Goal: Task Accomplishment & Management: Complete application form

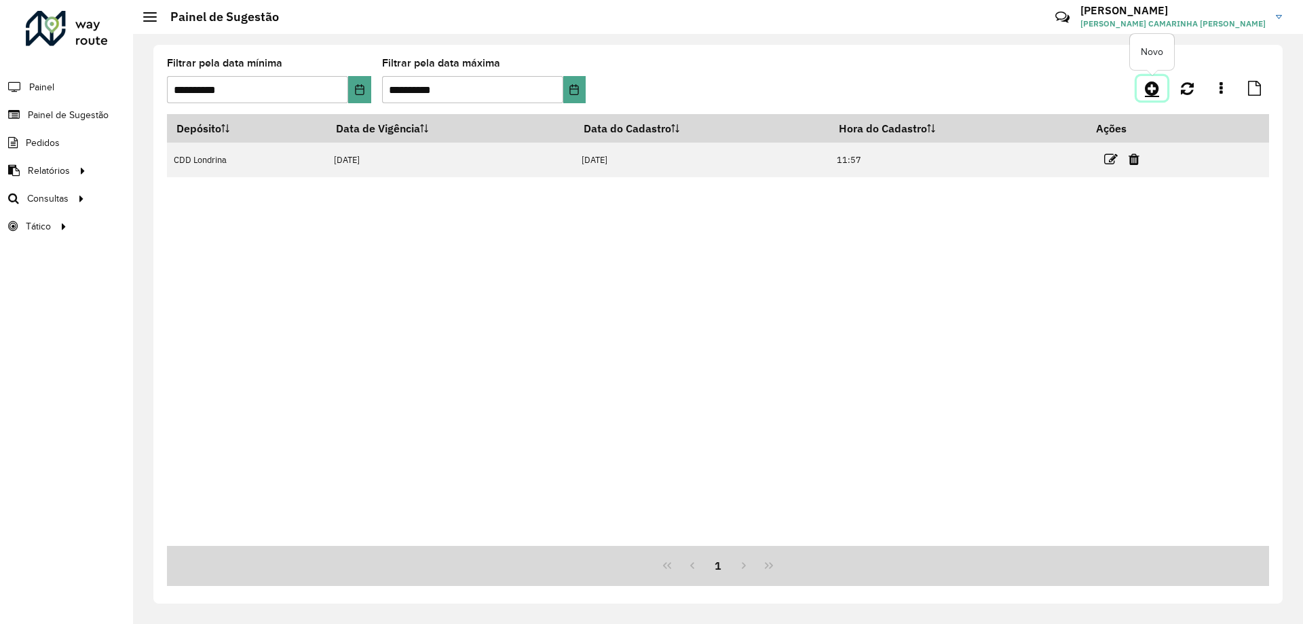
click at [1148, 90] on icon at bounding box center [1152, 88] width 14 height 16
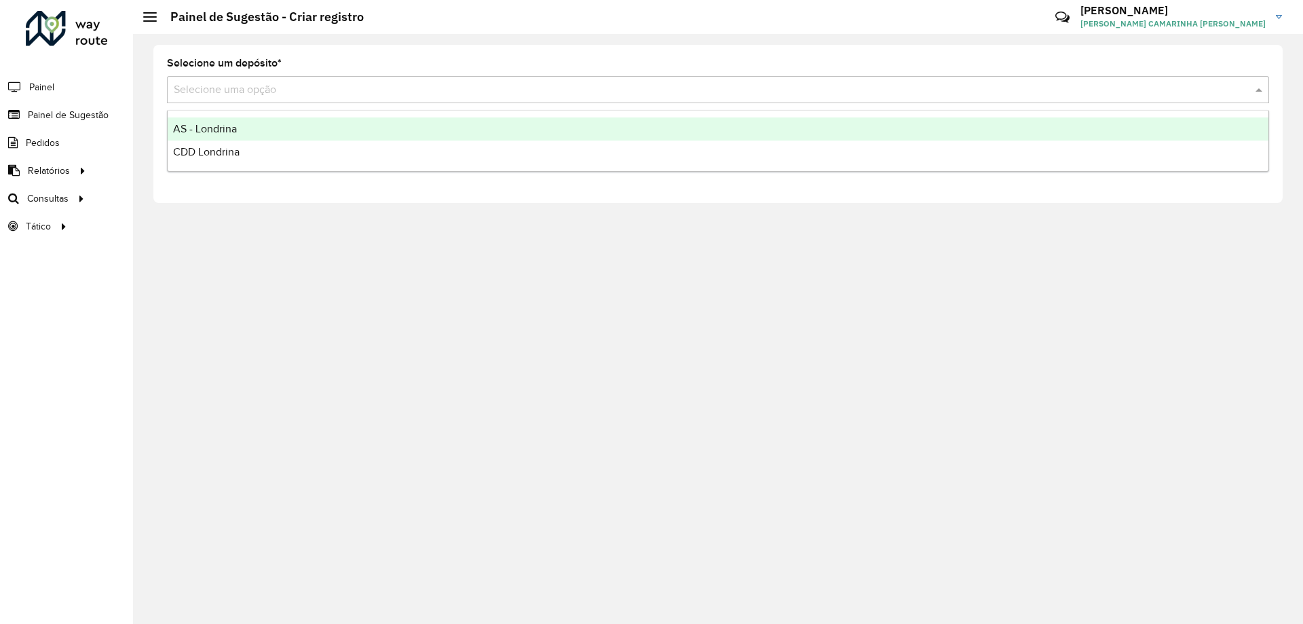
click at [221, 89] on input "text" at bounding box center [705, 90] width 1062 height 16
click at [207, 129] on span "AS - Londrina" at bounding box center [205, 129] width 64 height 12
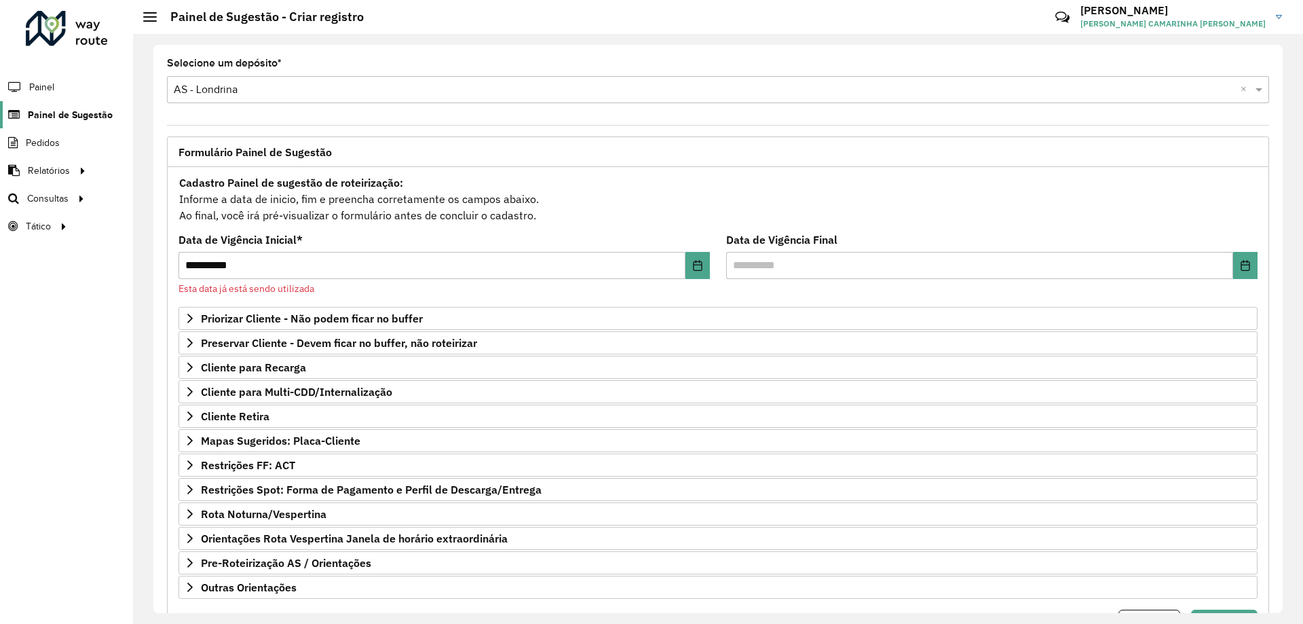
click at [28, 121] on span "Painel de Sugestão" at bounding box center [70, 115] width 85 height 14
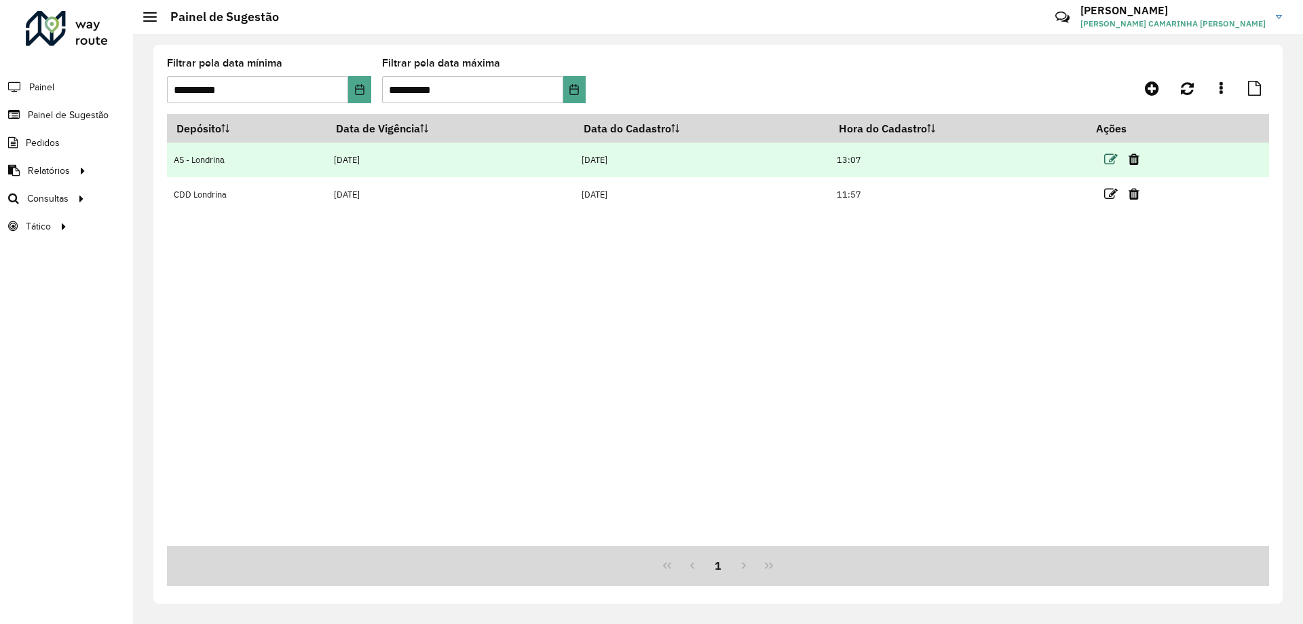
click at [1111, 160] on icon at bounding box center [1111, 160] width 14 height 14
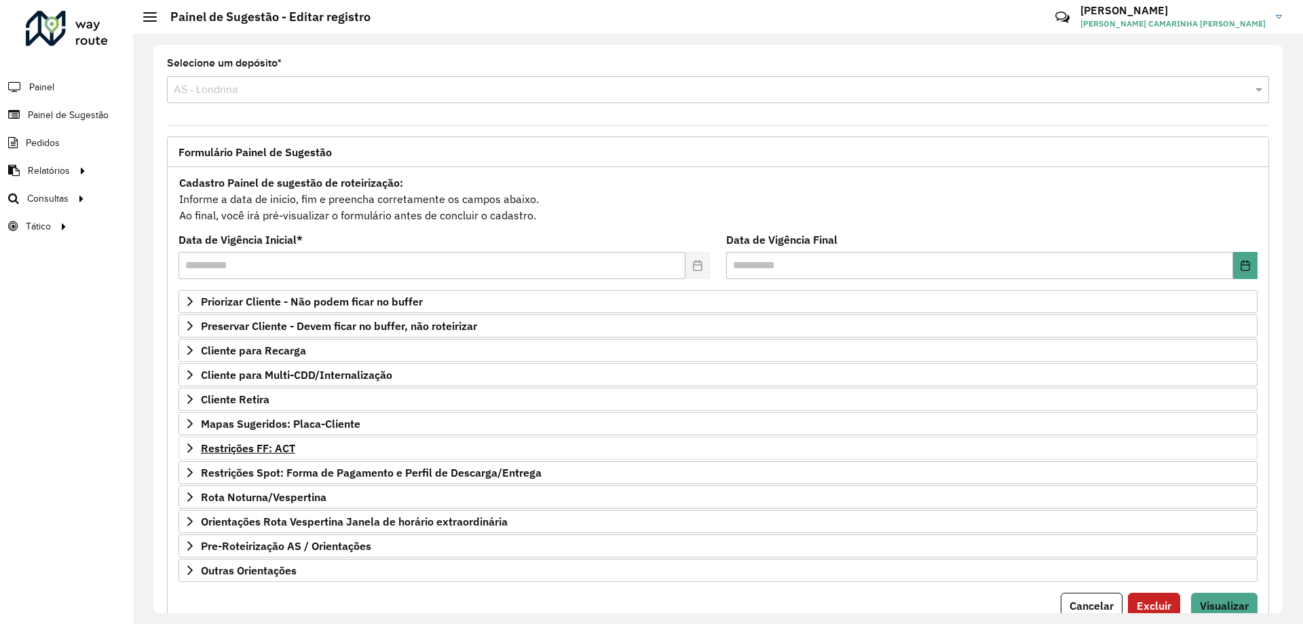
scroll to position [53, 0]
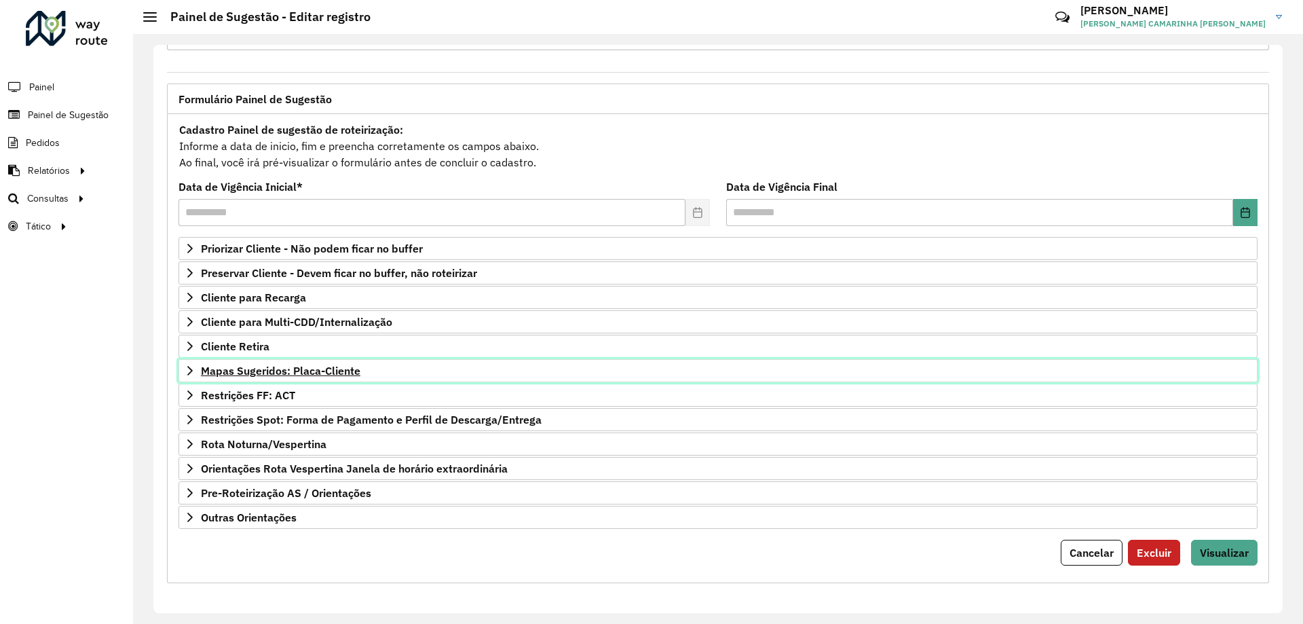
click at [358, 371] on span "Mapas Sugeridos: Placa-Cliente" at bounding box center [281, 370] width 160 height 11
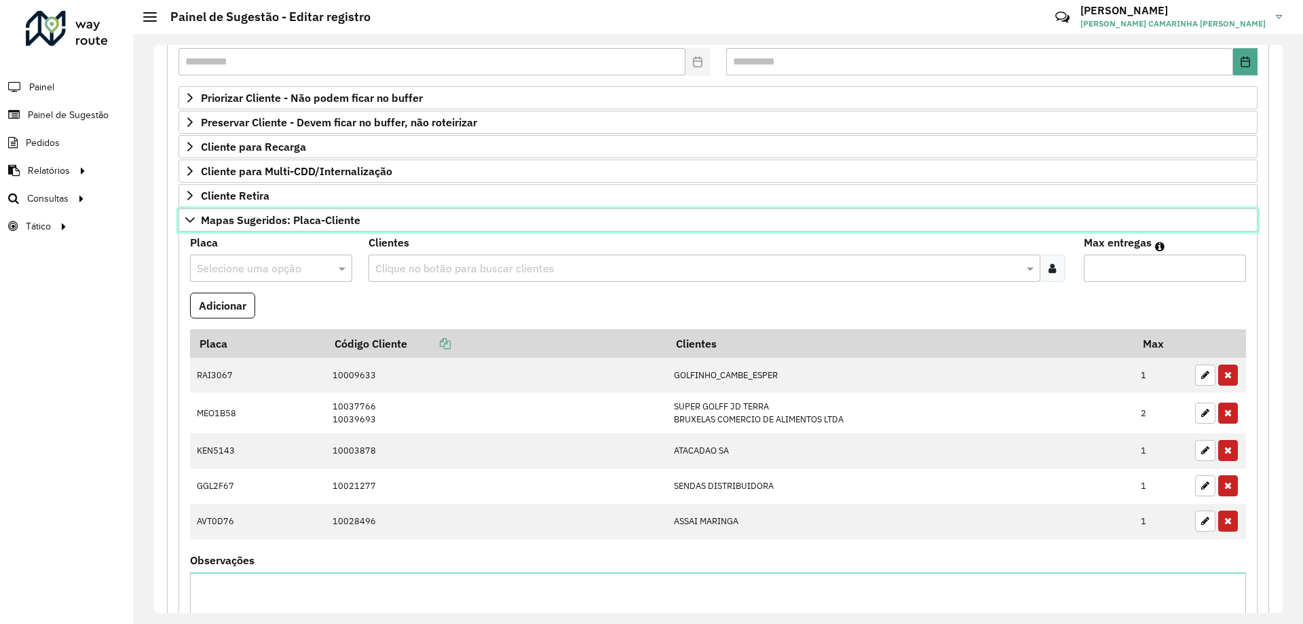
scroll to position [527, 0]
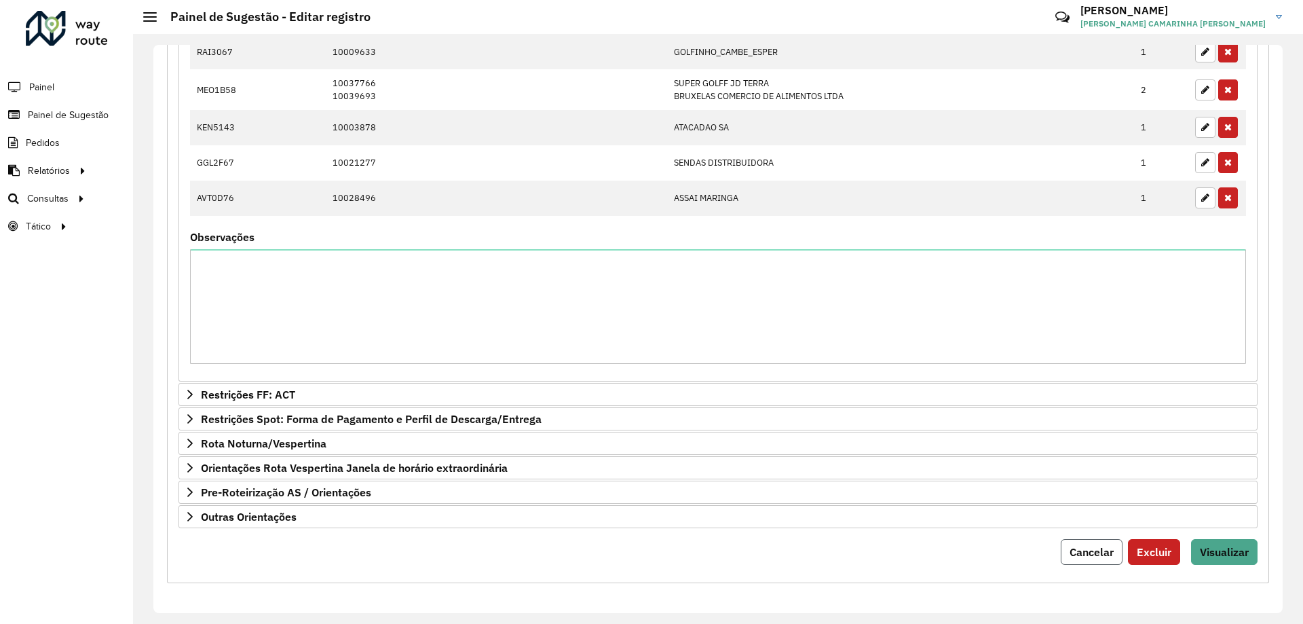
click at [1082, 555] on span "Cancelar" at bounding box center [1092, 552] width 44 height 14
